Goal: Task Accomplishment & Management: Manage account settings

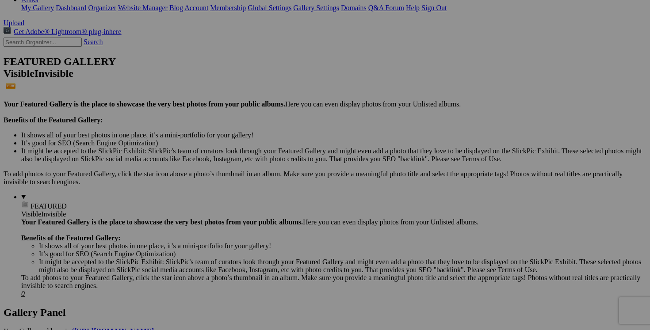
scroll to position [170, 0]
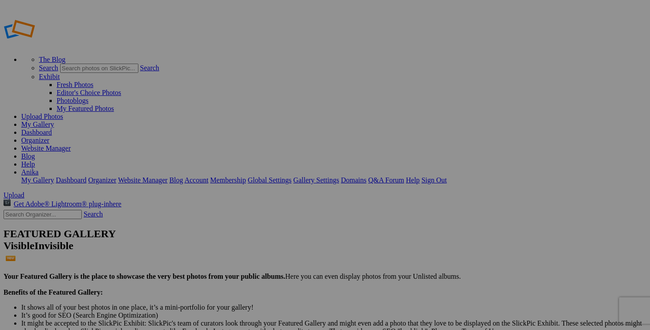
type input "2025/2026 AUTOMNE HIVER"
click at [52, 129] on link "Dashboard" at bounding box center [36, 133] width 31 height 8
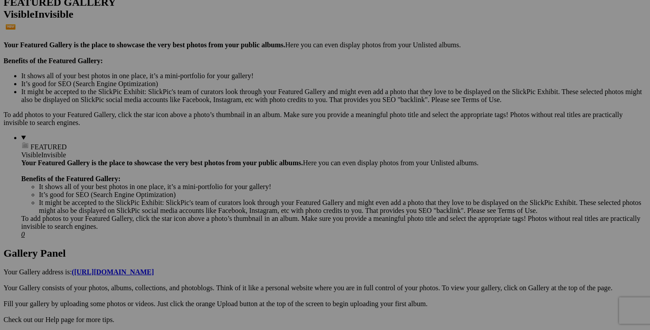
scroll to position [0, 146]
drag, startPoint x: 449, startPoint y: 179, endPoint x: 519, endPoint y: 179, distance: 69.9
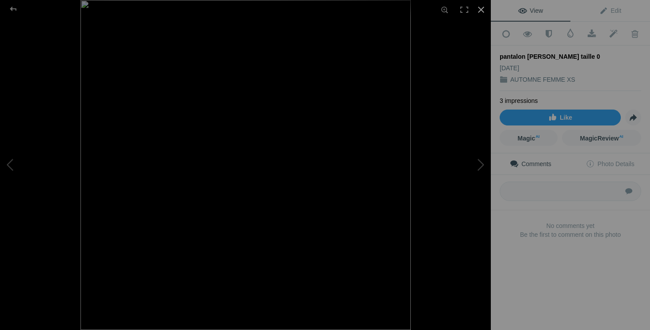
click at [482, 10] on div at bounding box center [480, 9] width 19 height 19
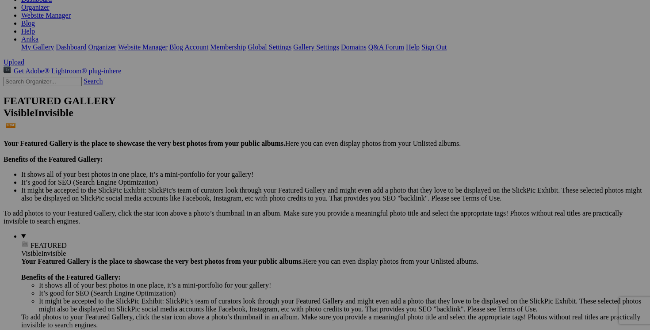
scroll to position [0, 53]
drag, startPoint x: 136, startPoint y: 278, endPoint x: 213, endPoint y: 287, distance: 78.0
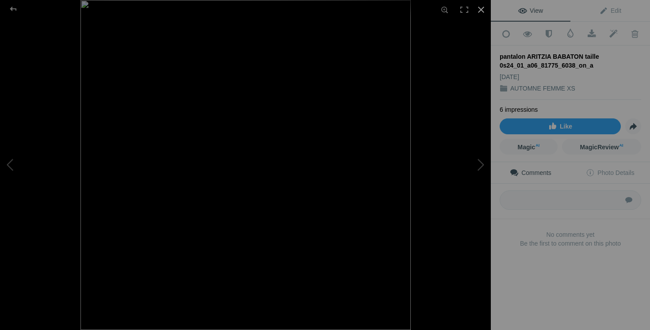
click at [480, 11] on div at bounding box center [480, 9] width 19 height 19
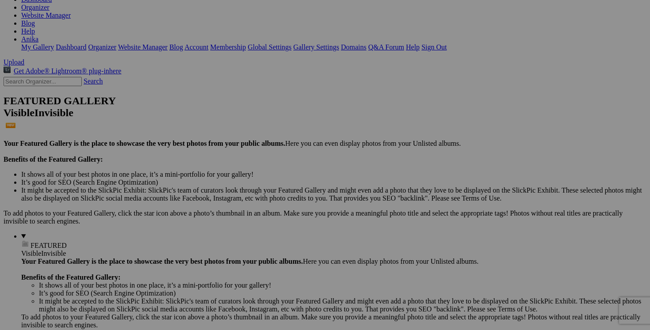
scroll to position [0, 81]
drag, startPoint x: 333, startPoint y: 279, endPoint x: 358, endPoint y: 279, distance: 24.8
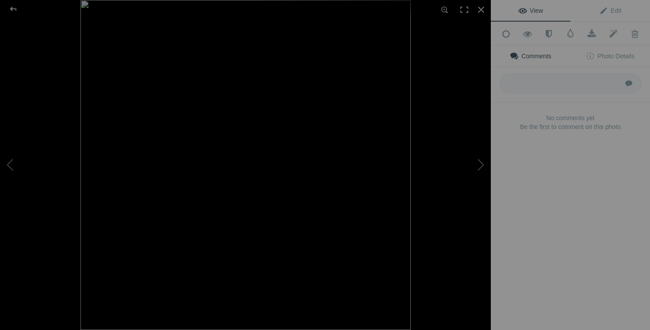
type input "pantalon ARITZIA BABATON taille 0"
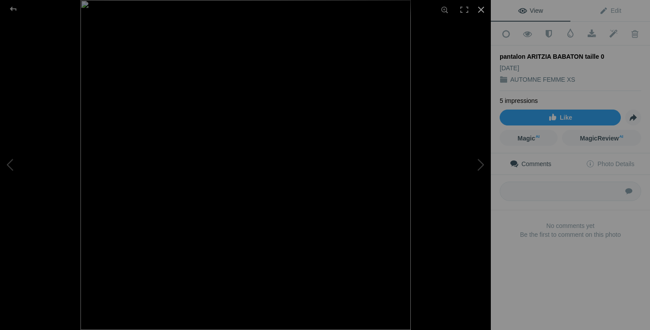
click at [484, 11] on div at bounding box center [480, 9] width 19 height 19
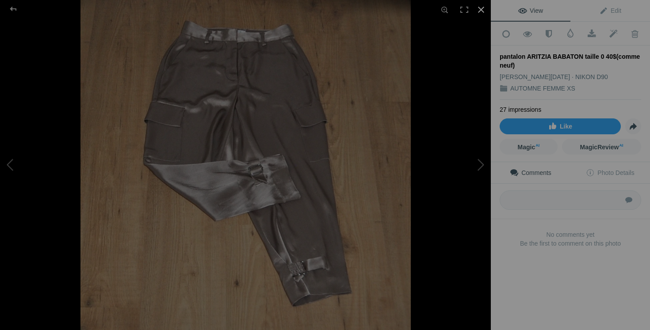
click at [483, 9] on div at bounding box center [480, 9] width 19 height 19
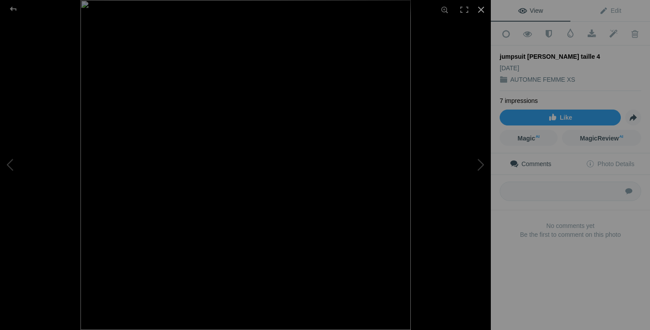
click at [480, 11] on div at bounding box center [480, 9] width 19 height 19
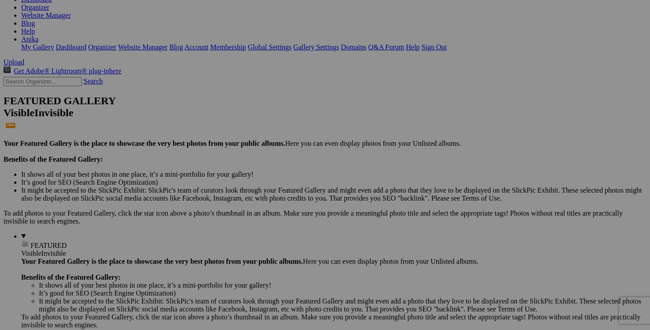
scroll to position [0, 19]
drag, startPoint x: 214, startPoint y: 165, endPoint x: 287, endPoint y: 162, distance: 73.0
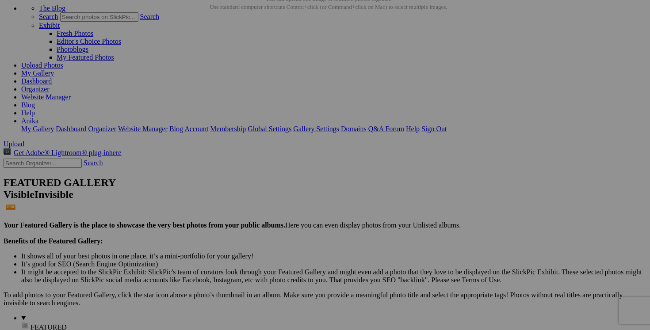
scroll to position [0, 97]
drag, startPoint x: 528, startPoint y: 135, endPoint x: 601, endPoint y: 136, distance: 72.5
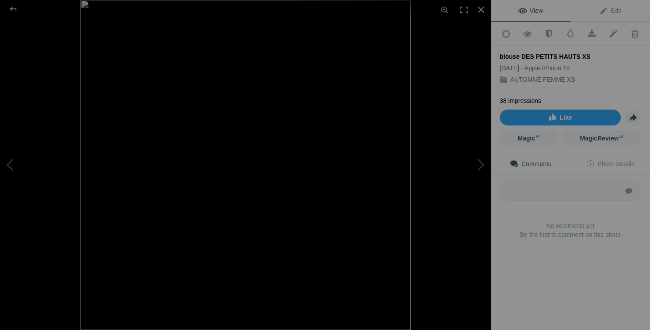
click at [313, 132] on img at bounding box center [245, 165] width 330 height 330
click at [313, 132] on img at bounding box center [143, 215] width 834 height 834
click at [478, 168] on button at bounding box center [458, 165] width 66 height 119
click at [480, 10] on div at bounding box center [480, 9] width 19 height 19
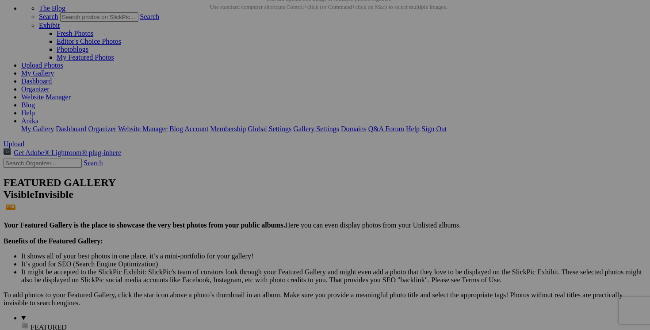
drag, startPoint x: 292, startPoint y: 134, endPoint x: 360, endPoint y: 141, distance: 68.0
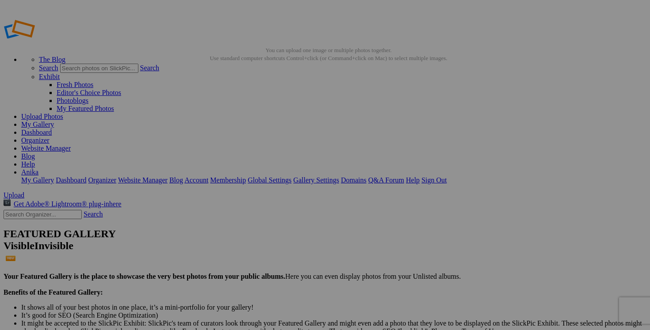
click at [52, 129] on link "Dashboard" at bounding box center [36, 133] width 31 height 8
